Goal: Transaction & Acquisition: Book appointment/travel/reservation

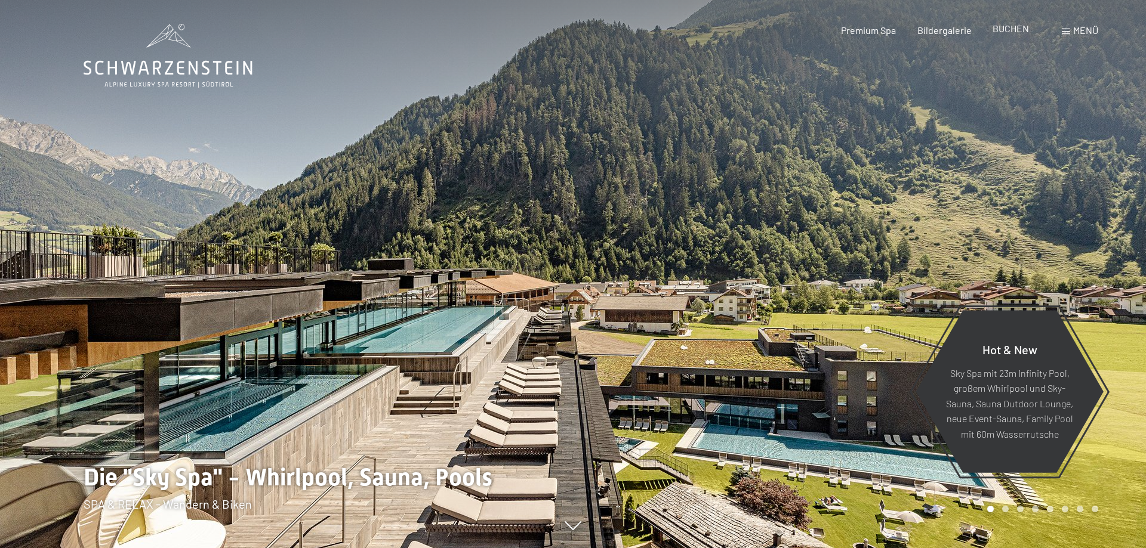
click at [1018, 34] on span "BUCHEN" at bounding box center [1010, 28] width 36 height 11
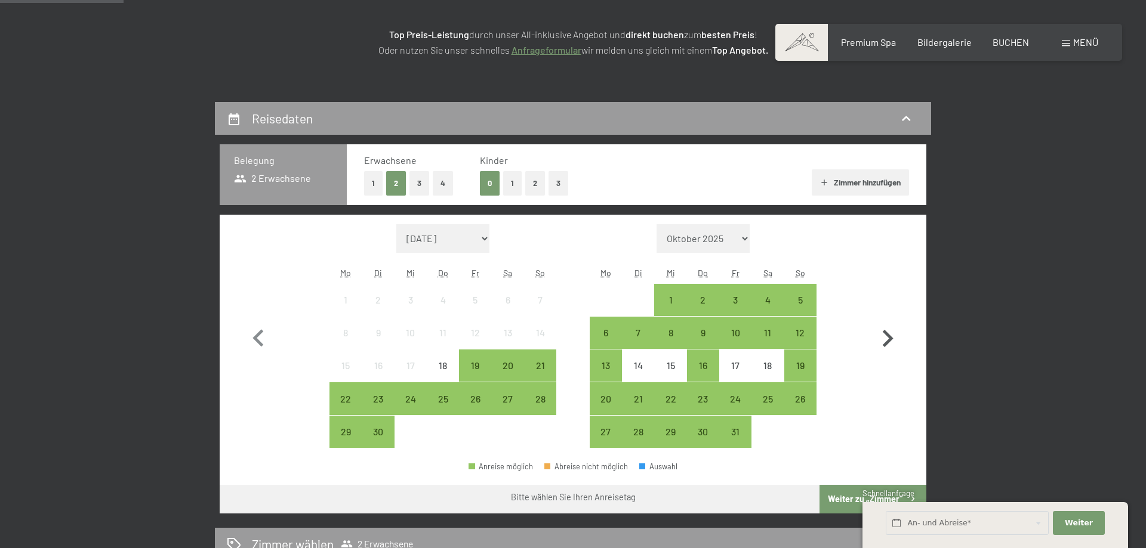
scroll to position [183, 0]
click at [886, 328] on icon "button" at bounding box center [887, 339] width 35 height 35
select select "2025-10-01"
select select "2025-11-01"
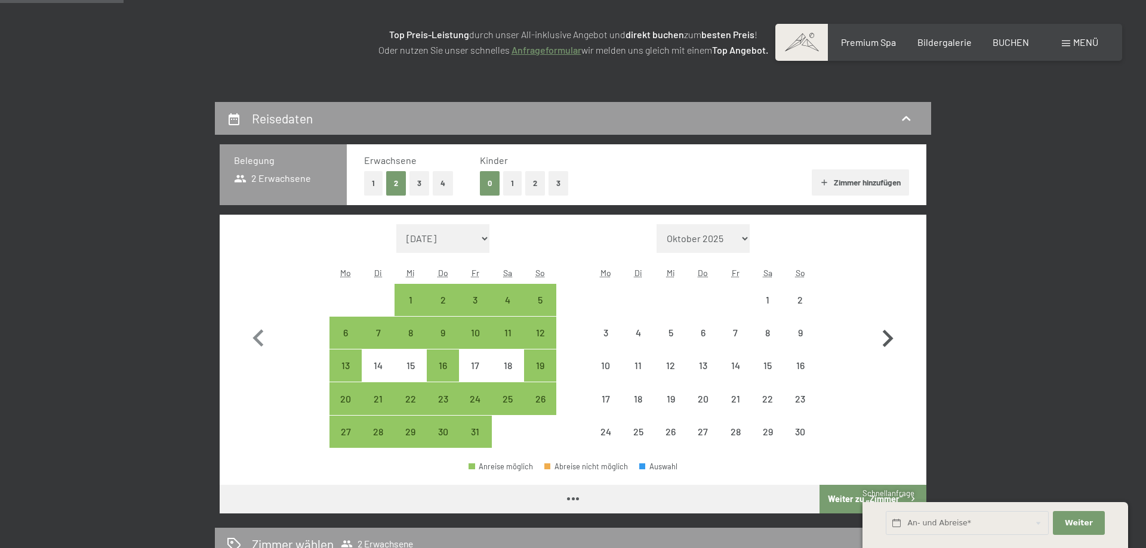
select select "2025-10-01"
select select "2025-11-01"
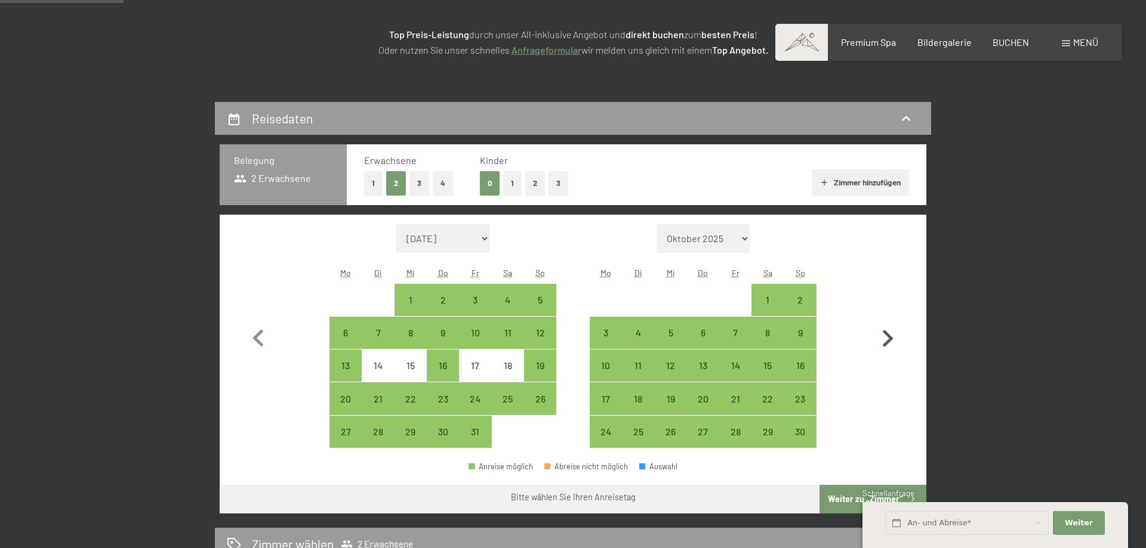
click at [886, 328] on icon "button" at bounding box center [887, 339] width 35 height 35
select select "[DATE]"
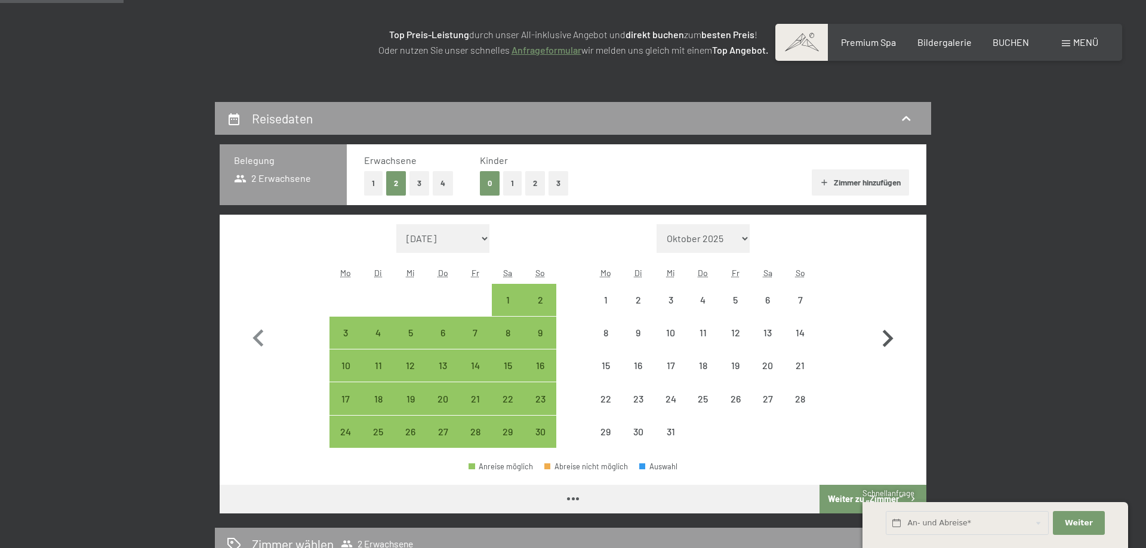
select select "[DATE]"
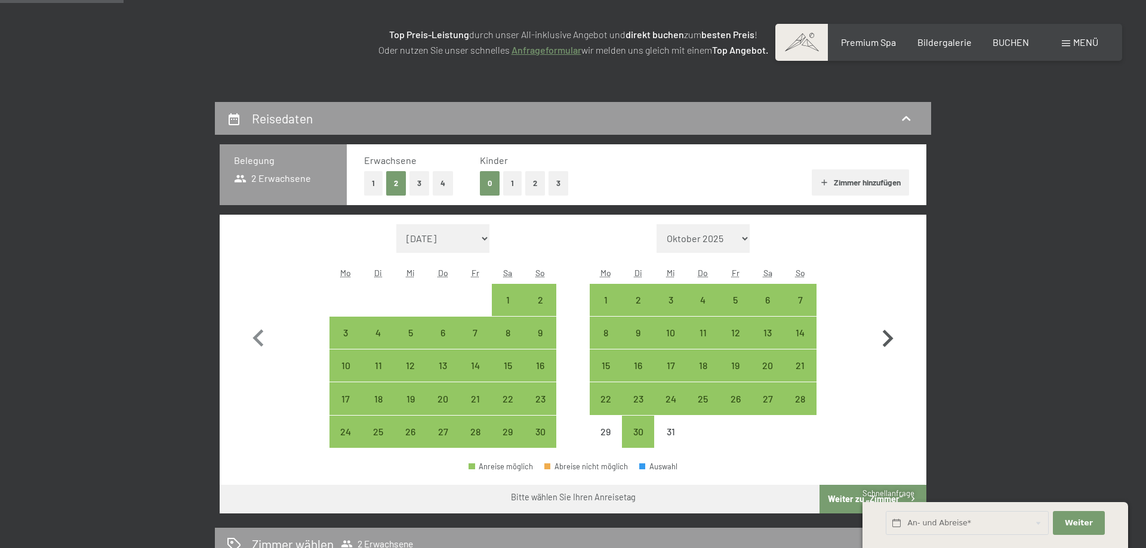
click at [886, 328] on icon "button" at bounding box center [887, 339] width 35 height 35
select select "[DATE]"
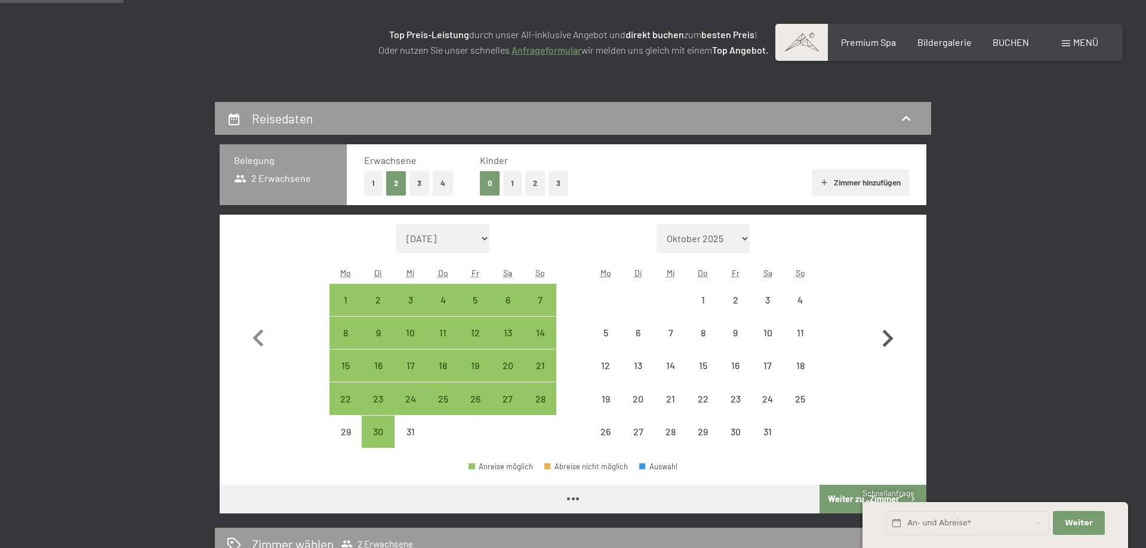
select select "[DATE]"
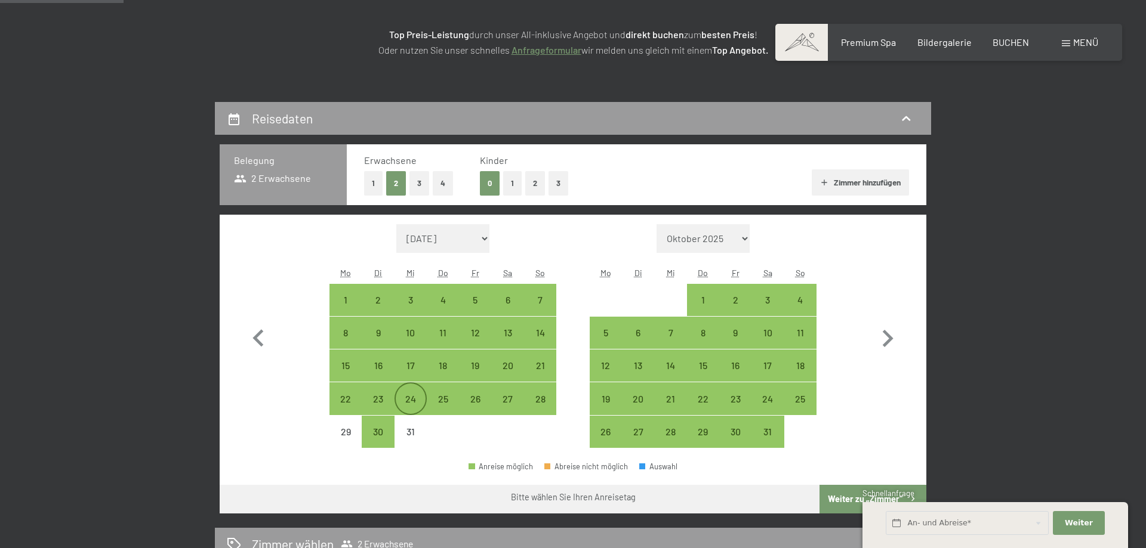
click at [412, 402] on div "24" at bounding box center [411, 409] width 30 height 30
select select "[DATE]"
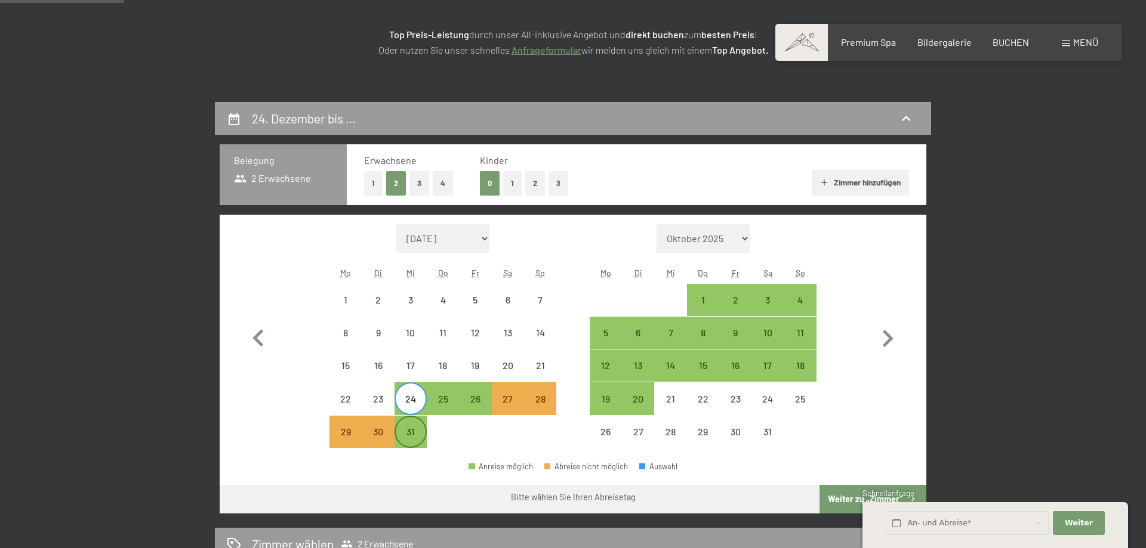
click at [411, 425] on div "31" at bounding box center [411, 432] width 30 height 30
select select "[DATE]"
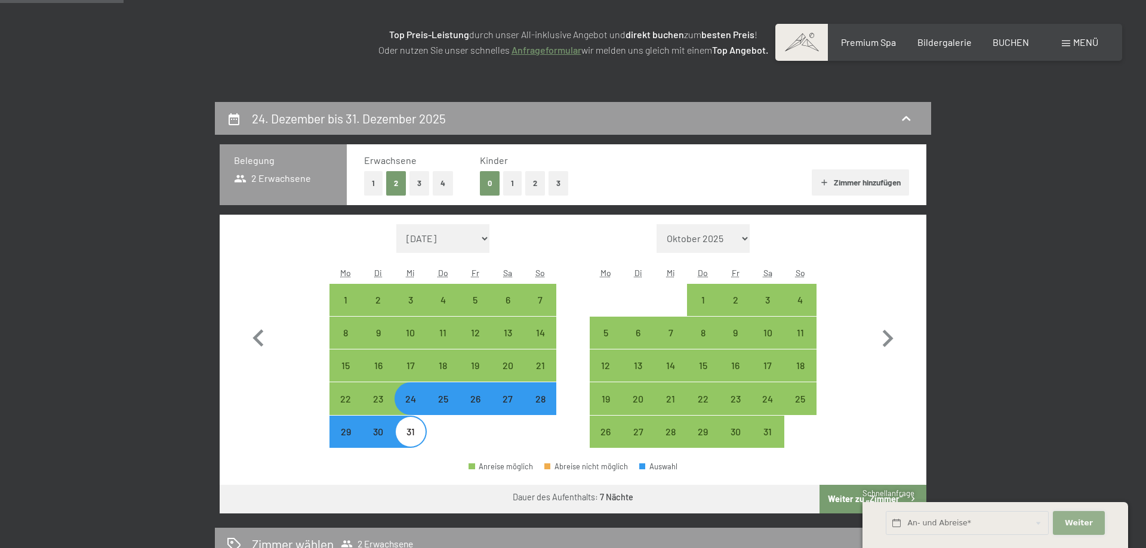
click at [1072, 525] on span "Weiter" at bounding box center [1079, 523] width 28 height 11
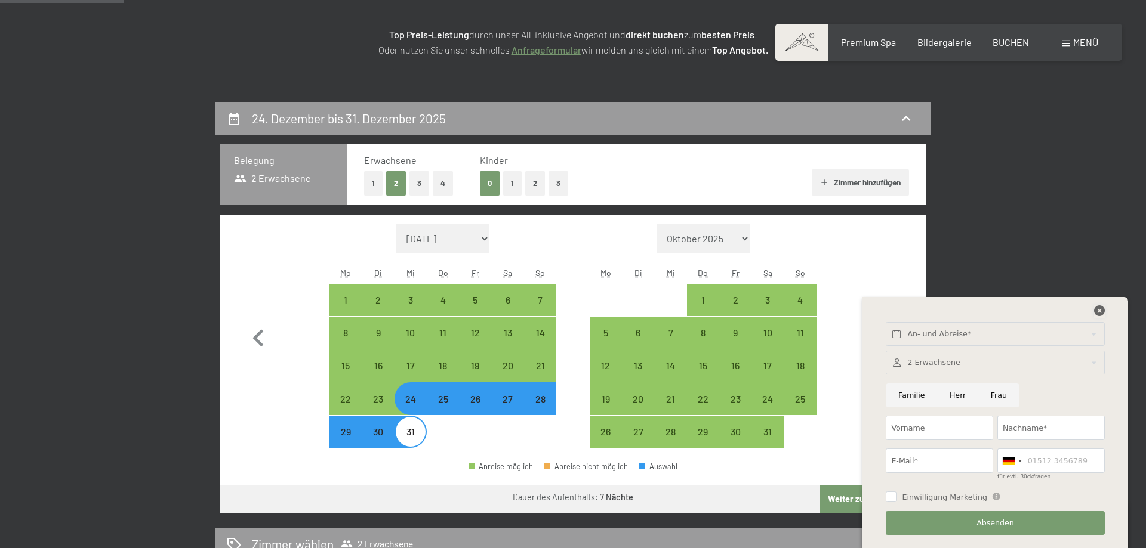
click at [1097, 311] on icon at bounding box center [1099, 311] width 11 height 11
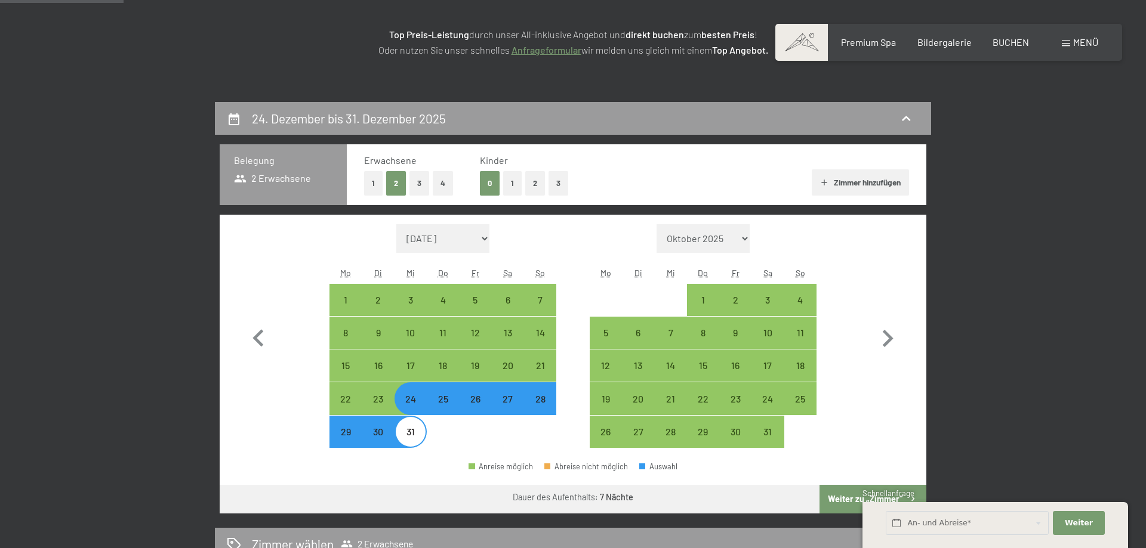
click at [838, 497] on button "Weiter zu „Zimmer“" at bounding box center [872, 499] width 107 height 29
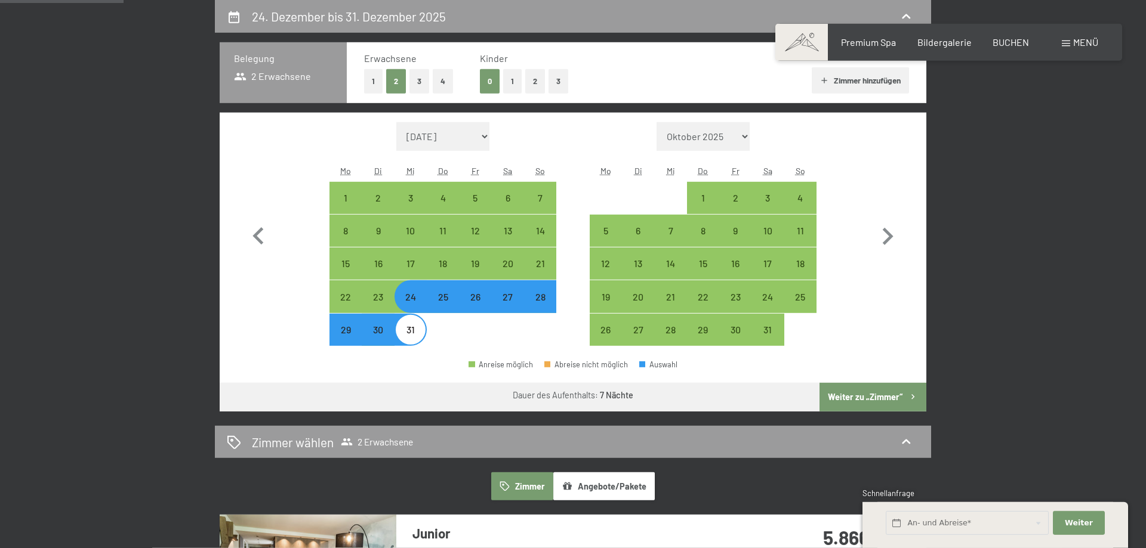
select select "[DATE]"
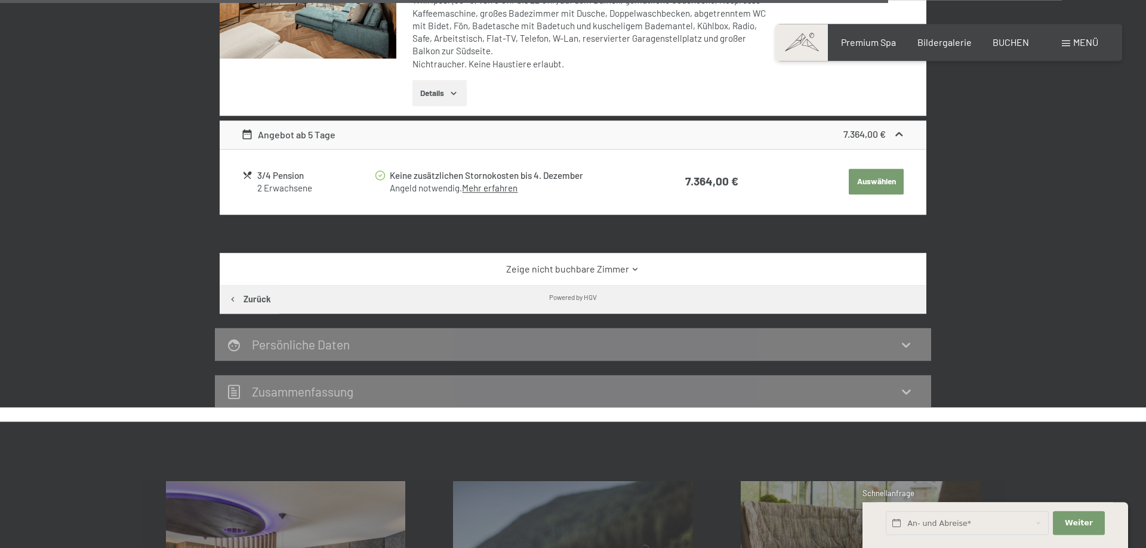
scroll to position [2111, 0]
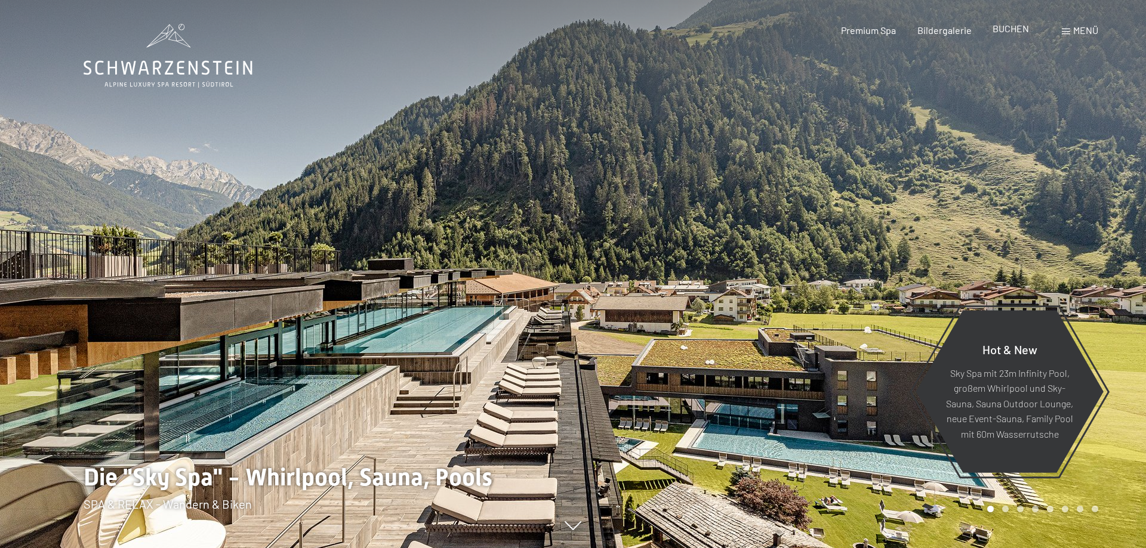
click at [1017, 33] on span "BUCHEN" at bounding box center [1010, 28] width 36 height 11
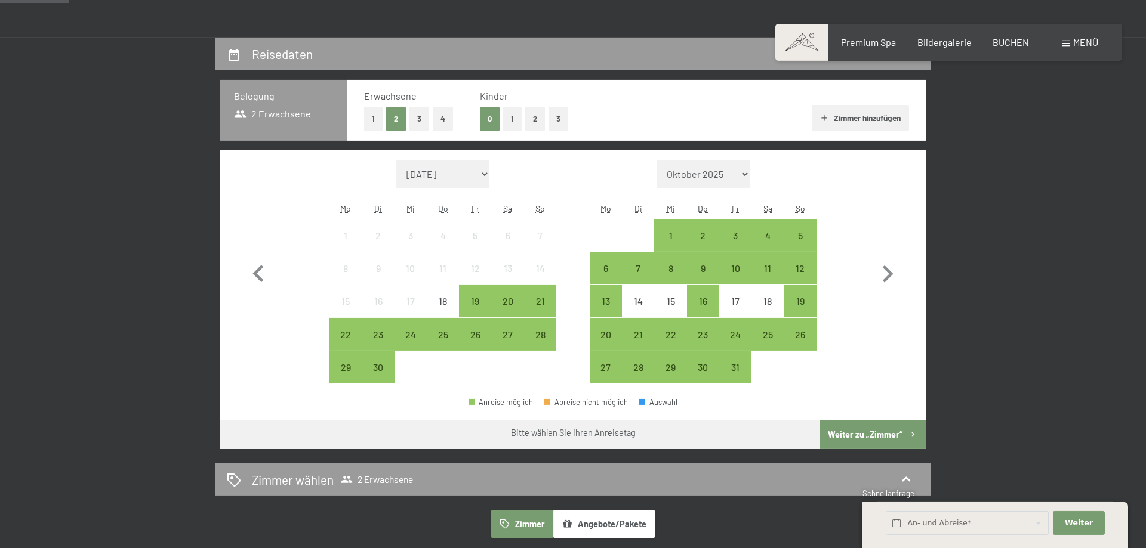
scroll to position [243, 0]
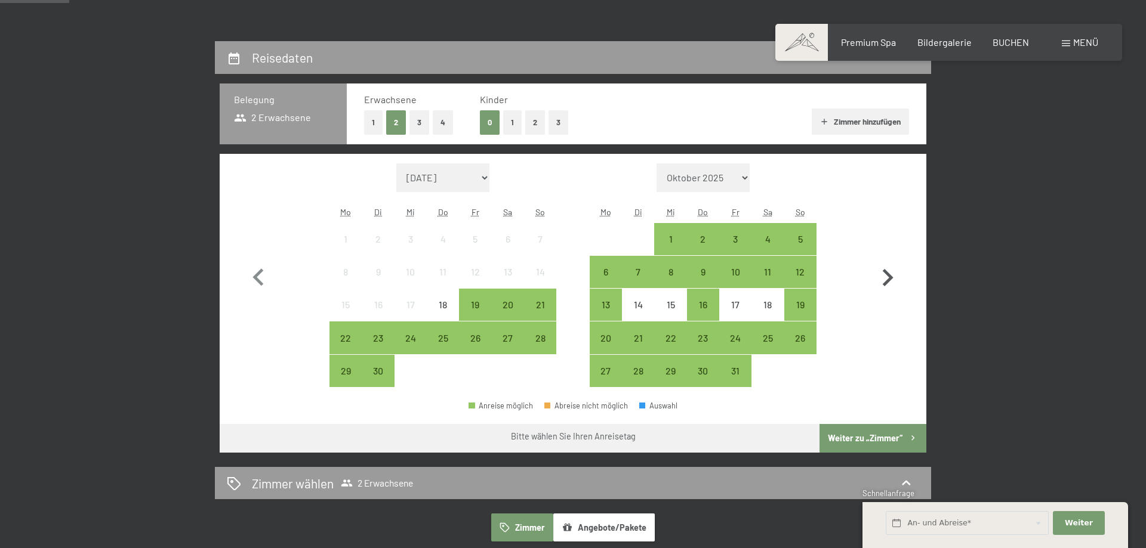
click at [893, 281] on icon "button" at bounding box center [887, 278] width 35 height 35
select select "[DATE]"
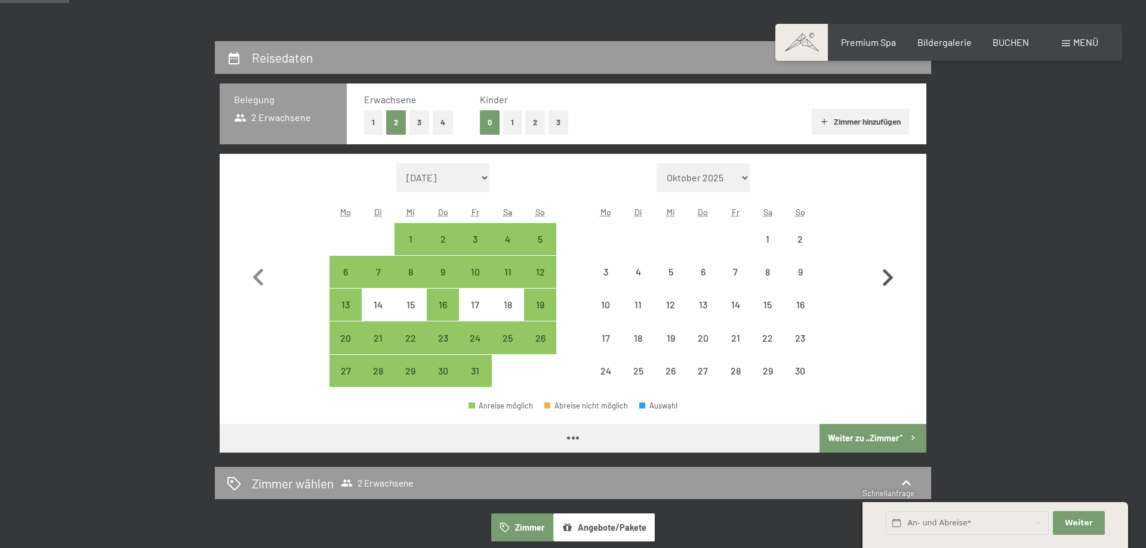
select select "[DATE]"
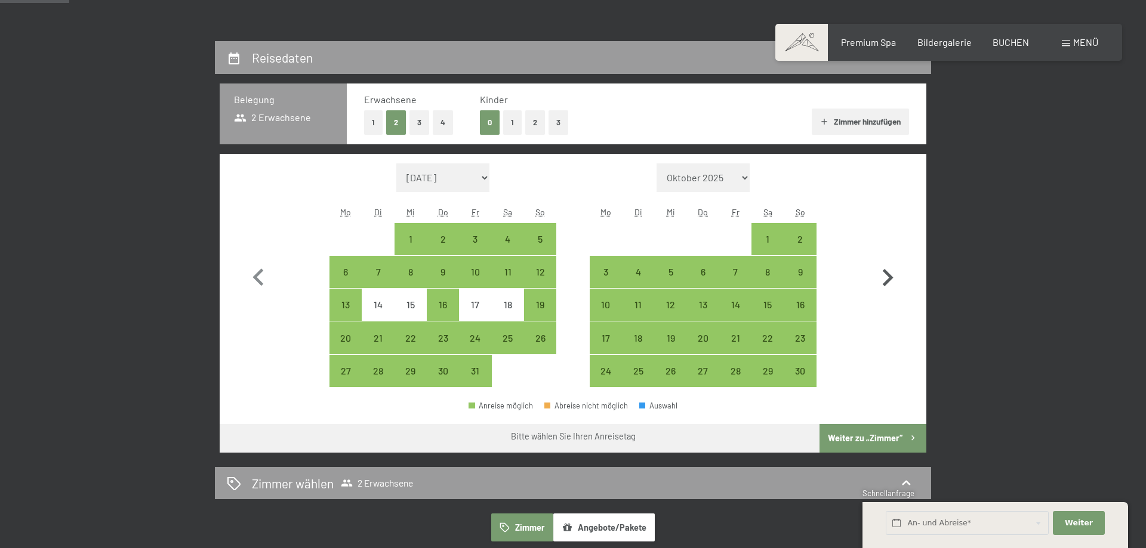
click at [893, 281] on icon "button" at bounding box center [887, 278] width 35 height 35
select select "[DATE]"
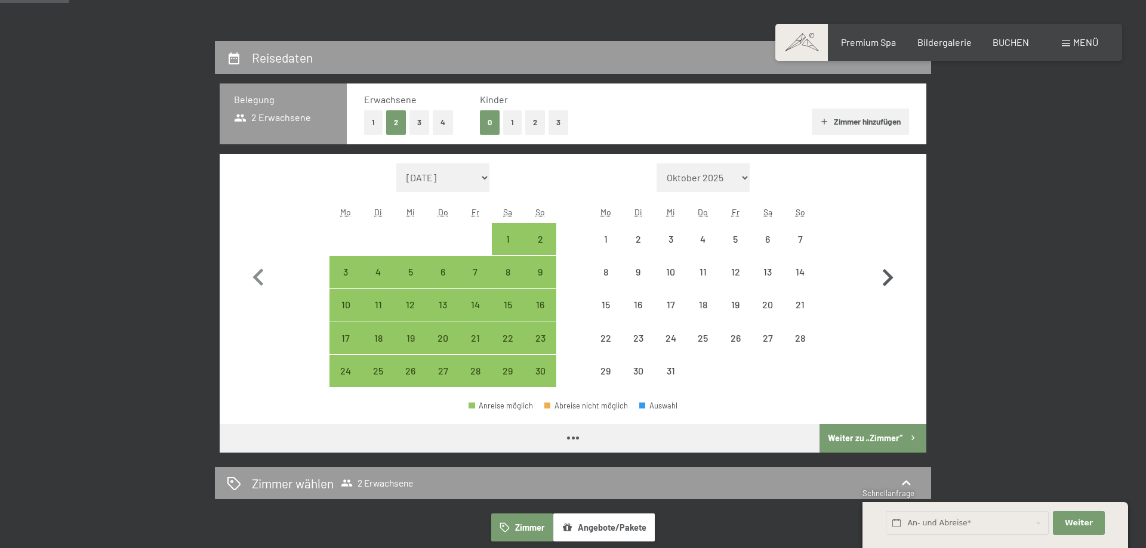
select select "[DATE]"
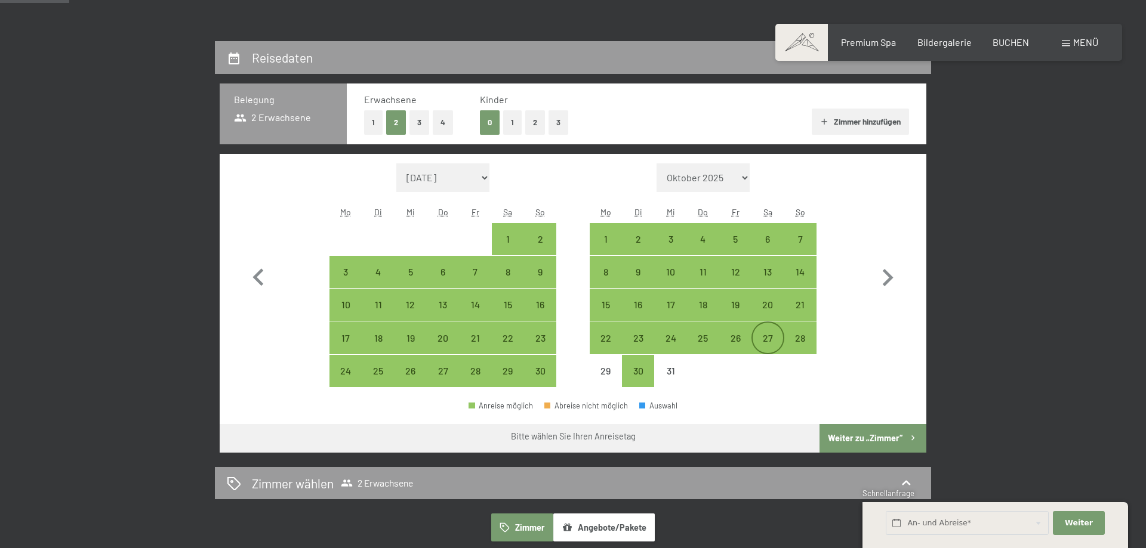
click at [762, 334] on div "27" at bounding box center [767, 349] width 30 height 30
select select "[DATE]"
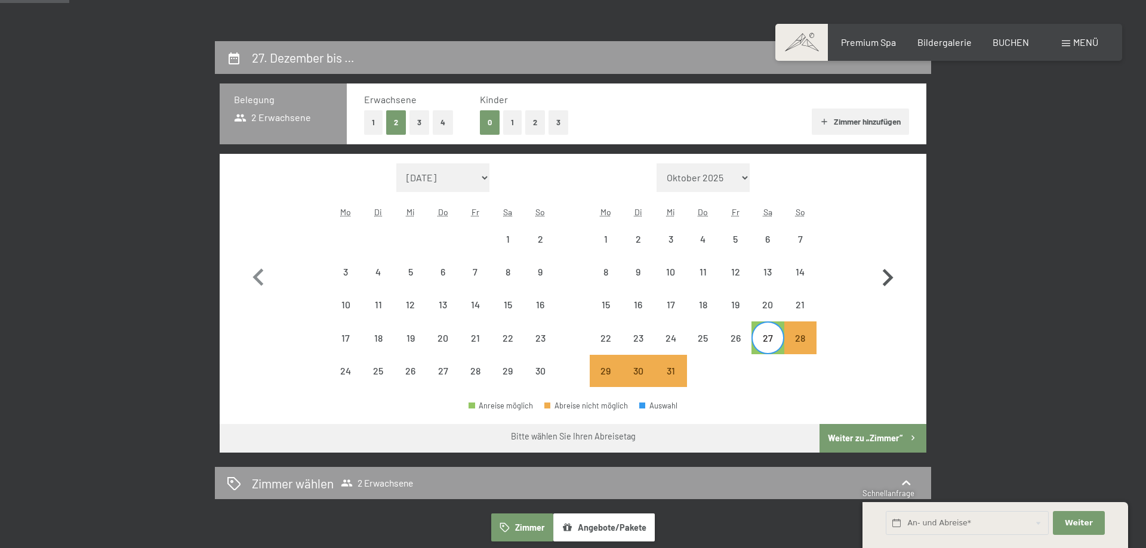
click at [892, 275] on icon "button" at bounding box center [887, 278] width 35 height 35
select select "[DATE]"
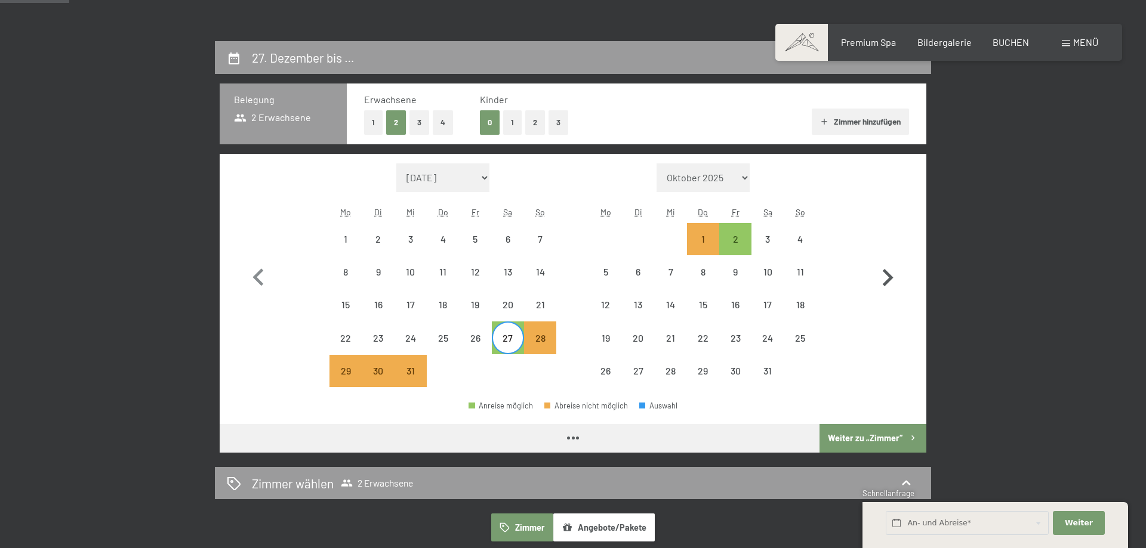
select select "[DATE]"
click at [742, 231] on div "2" at bounding box center [735, 239] width 30 height 30
select select "[DATE]"
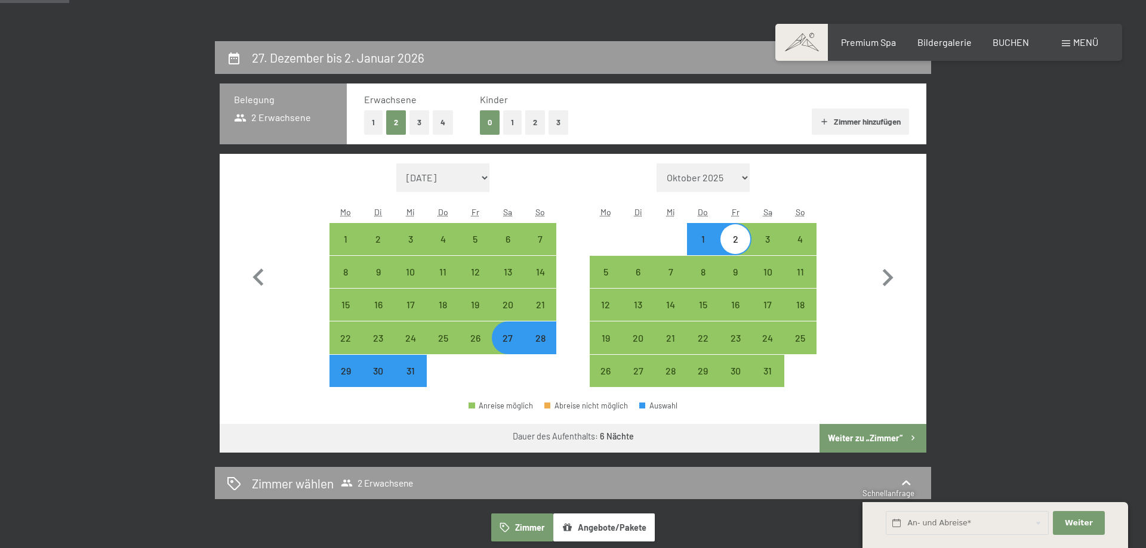
click at [871, 438] on button "Weiter zu „Zimmer“" at bounding box center [872, 438] width 107 height 29
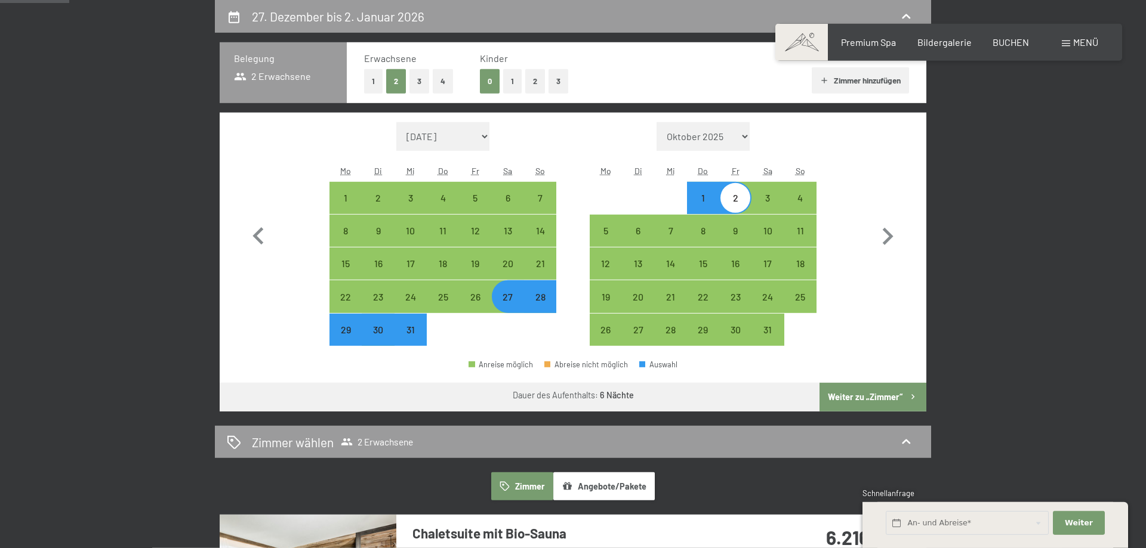
select select "[DATE]"
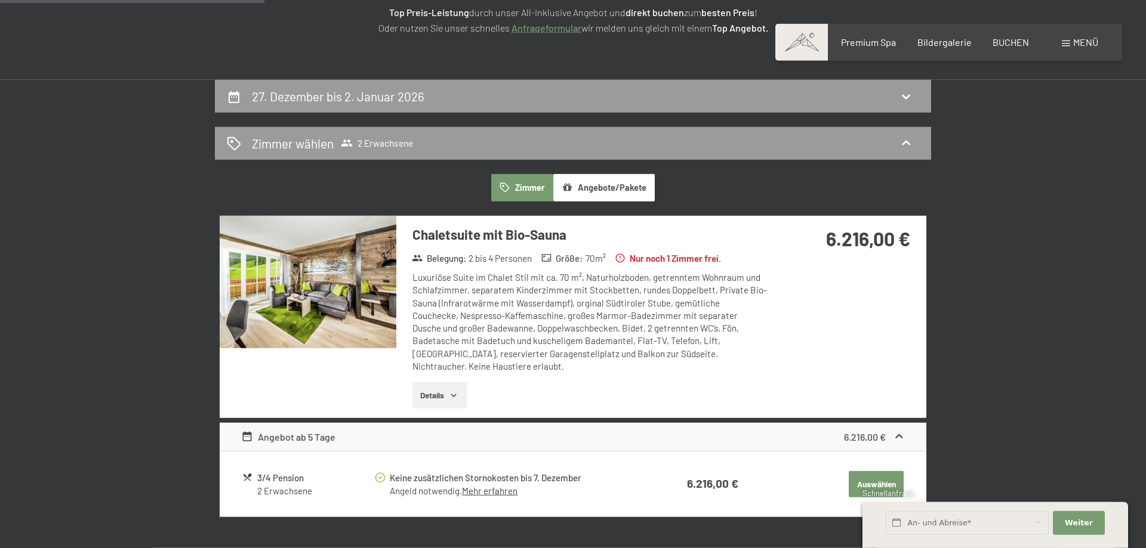
scroll to position [41, 0]
